Goal: Communication & Community: Answer question/provide support

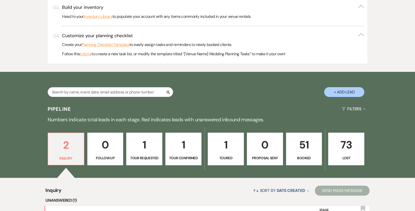
scroll to position [226, 0]
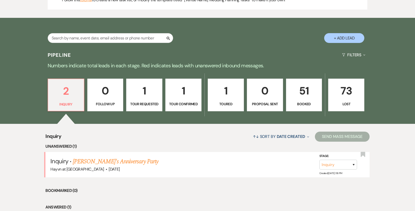
click at [102, 163] on link "[PERSON_NAME]'s Anniversary Party" at bounding box center [116, 161] width 86 height 9
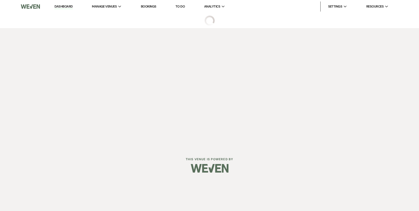
select select "5"
select select "17"
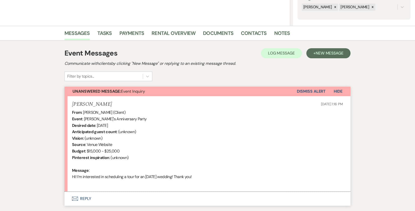
scroll to position [126, 0]
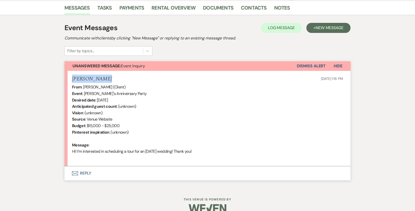
drag, startPoint x: 98, startPoint y: 81, endPoint x: 71, endPoint y: 80, distance: 27.4
click at [71, 80] on li "[PERSON_NAME] [DATE] 1:16 PM From : [PERSON_NAME] (Client) Event : [PERSON_NAME…" at bounding box center [208, 119] width 286 height 96
copy h5 "[PERSON_NAME]"
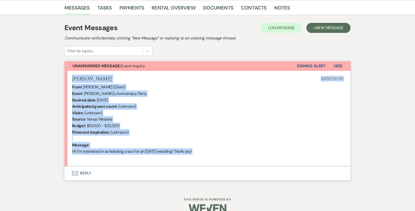
drag, startPoint x: 143, startPoint y: 144, endPoint x: 65, endPoint y: 75, distance: 104.9
click at [65, 75] on li "[PERSON_NAME] [DATE] 1:16 PM From : [PERSON_NAME] (Client) Event : [PERSON_NAME…" at bounding box center [208, 119] width 286 height 96
copy li "[PERSON_NAME] [DATE] 1:16 PM From : [PERSON_NAME] (Client) Event : [PERSON_NAME…"
click at [413, 60] on div "Messages Tasks Payments Rental Overview Documents Contacts Notes Event Messages…" at bounding box center [207, 94] width 415 height 187
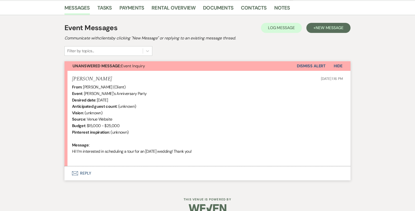
click at [84, 174] on button "Envelope Reply" at bounding box center [208, 173] width 286 height 14
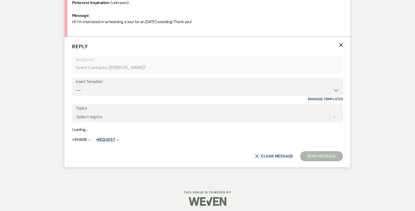
scroll to position [257, 0]
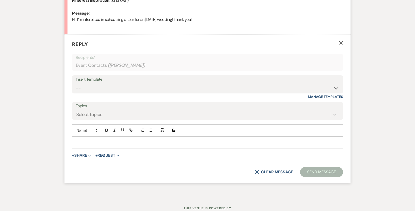
click at [87, 142] on p at bounding box center [207, 143] width 263 height 6
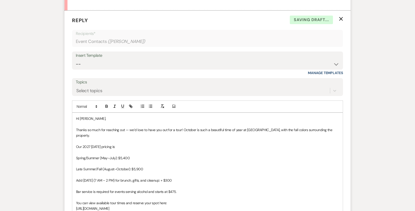
scroll to position [333, 0]
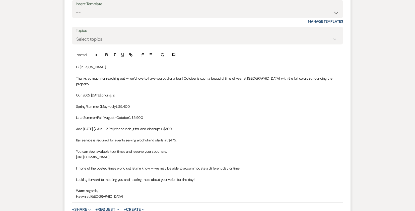
click at [84, 109] on p at bounding box center [207, 112] width 263 height 6
drag, startPoint x: 141, startPoint y: 100, endPoint x: 65, endPoint y: 101, distance: 75.6
click at [65, 101] on form "Reply X Draft Recipients* Event Contacts ( [PERSON_NAME] ) Insert Template -- W…" at bounding box center [208, 98] width 286 height 278
click at [82, 92] on p "Our 2027 [DATE] pricing is:" at bounding box center [207, 95] width 263 height 6
click at [83, 92] on p "Our 2027 [DATE] pricing is:" at bounding box center [207, 95] width 263 height 6
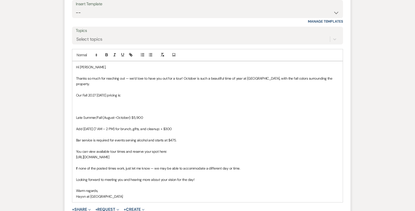
click at [92, 109] on p at bounding box center [207, 112] width 263 height 6
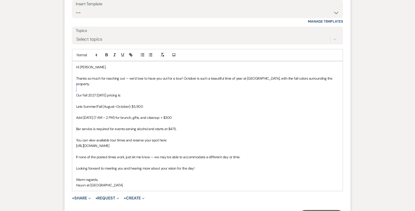
drag, startPoint x: 145, startPoint y: 86, endPoint x: 100, endPoint y: 90, distance: 45.6
click at [68, 90] on form "Reply X Saving draft... Recipients* Event Contacts ( [PERSON_NAME] ) Insert Tem…" at bounding box center [208, 92] width 286 height 267
drag, startPoint x: 142, startPoint y: 92, endPoint x: 51, endPoint y: 91, distance: 90.6
click at [51, 91] on div "Messages Tasks Payments Rental Overview Documents Contacts Notes Event Messages…" at bounding box center [207, 16] width 415 height 446
click at [75, 90] on div "Hi [PERSON_NAME], Thanks so much for reaching out — we’d love to have you out f…" at bounding box center [207, 126] width 271 height 130
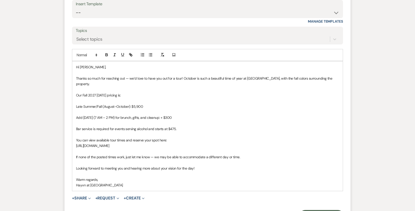
click at [92, 109] on p at bounding box center [207, 112] width 263 height 6
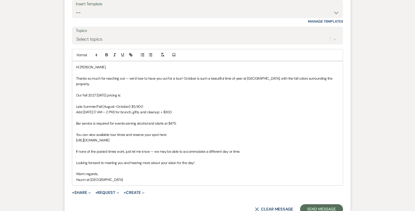
click at [175, 121] on p "Bar service is required for events serving alcohol and starts at $475." at bounding box center [207, 124] width 263 height 6
click at [167, 121] on p "Bar service is required for events serving alcohol and starts at $475." at bounding box center [207, 124] width 263 height 6
click at [112, 171] on p "Warm regards," at bounding box center [207, 174] width 263 height 6
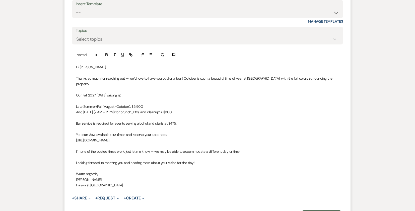
click at [97, 171] on p "Warm regards," at bounding box center [207, 174] width 263 height 6
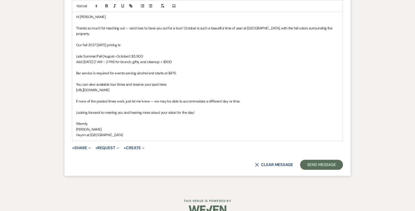
scroll to position [358, 0]
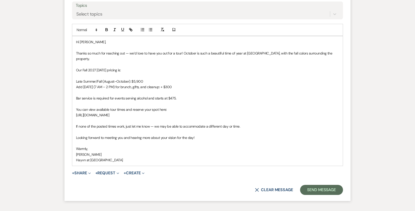
click at [76, 53] on p "Thanks so much for reaching out — we’d love to have you out for a tour! October…" at bounding box center [207, 55] width 263 height 11
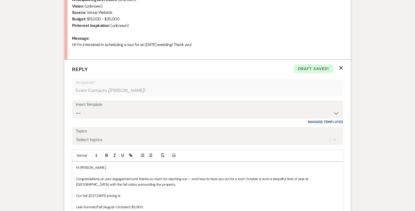
scroll to position [333, 0]
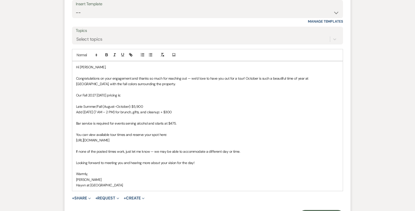
drag, startPoint x: 197, startPoint y: 140, endPoint x: 61, endPoint y: 141, distance: 135.8
click at [61, 141] on div "Messages Tasks Payments Rental Overview Documents Contacts Notes Event Messages…" at bounding box center [207, 16] width 415 height 446
click at [131, 55] on line "button" at bounding box center [130, 54] width 1 height 1
type input "[URL][DOMAIN_NAME]"
click at [170, 149] on link at bounding box center [164, 150] width 11 height 4
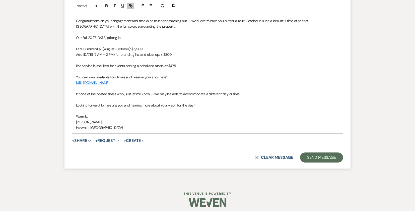
scroll to position [393, 0]
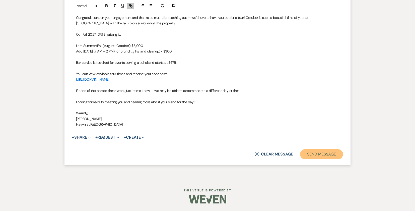
click at [327, 156] on button "Send Message" at bounding box center [321, 154] width 43 height 10
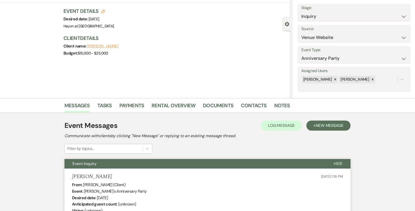
scroll to position [0, 0]
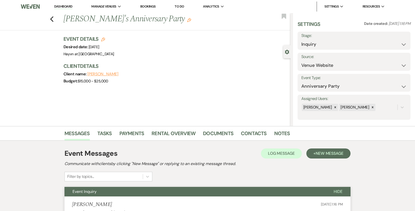
click at [67, 8] on link "Dashboard" at bounding box center [63, 6] width 18 height 5
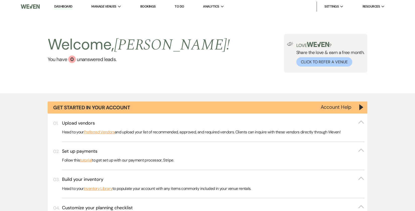
click at [26, 6] on img at bounding box center [30, 6] width 19 height 11
